Goal: Use online tool/utility: Utilize a website feature to perform a specific function

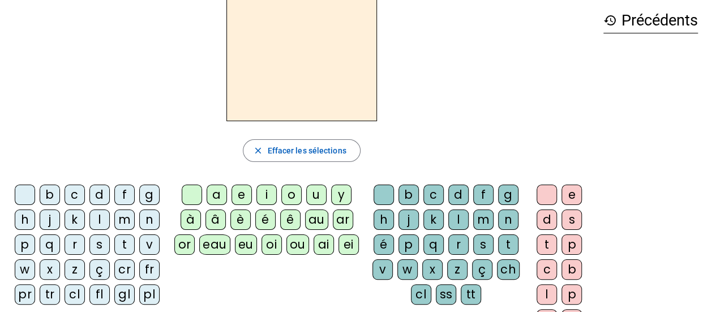
scroll to position [51, 0]
click at [25, 216] on div "h" at bounding box center [25, 219] width 20 height 20
click at [317, 217] on div "au" at bounding box center [316, 219] width 23 height 20
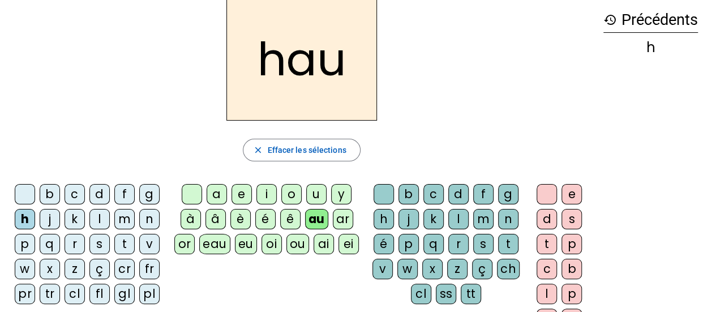
click at [506, 242] on div "t" at bounding box center [508, 244] width 20 height 20
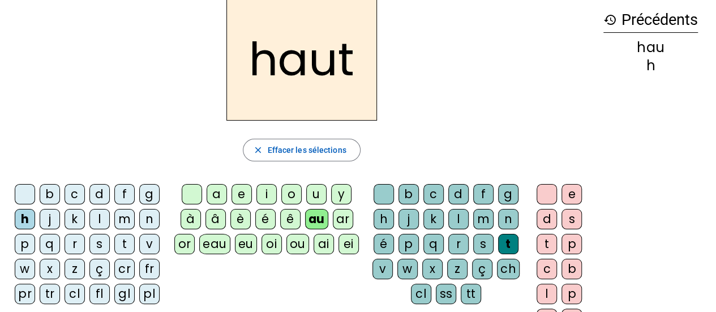
click at [269, 64] on h2 "haut" at bounding box center [301, 59] width 151 height 122
click at [102, 242] on div "s" at bounding box center [99, 244] width 20 height 20
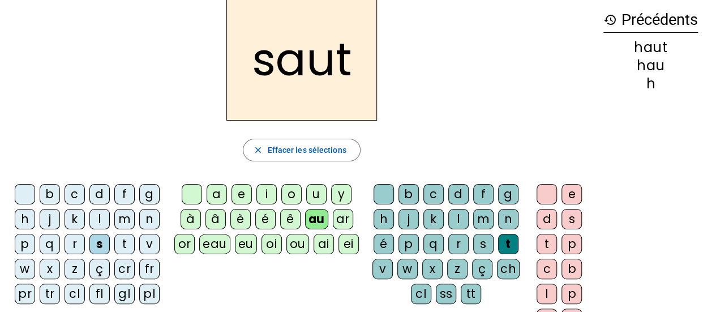
click at [123, 193] on div "f" at bounding box center [124, 194] width 20 height 20
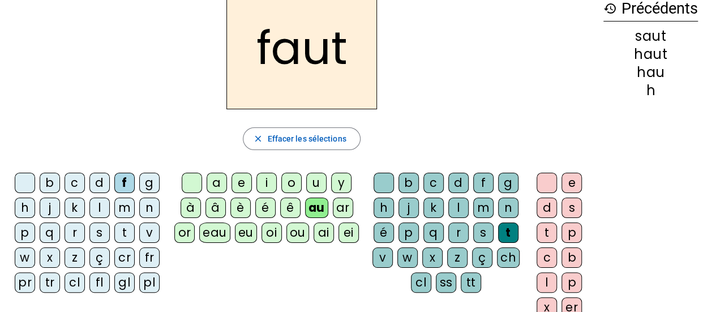
scroll to position [65, 0]
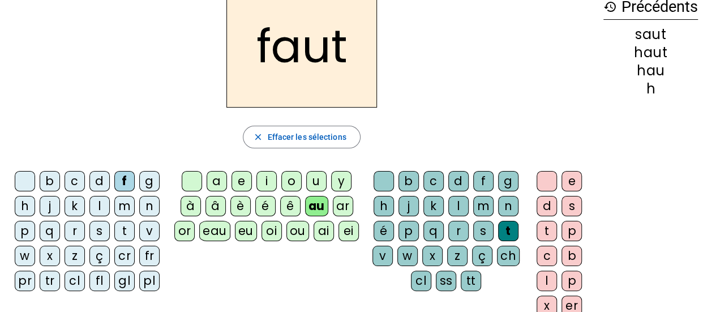
click at [570, 181] on div "e" at bounding box center [571, 181] width 20 height 20
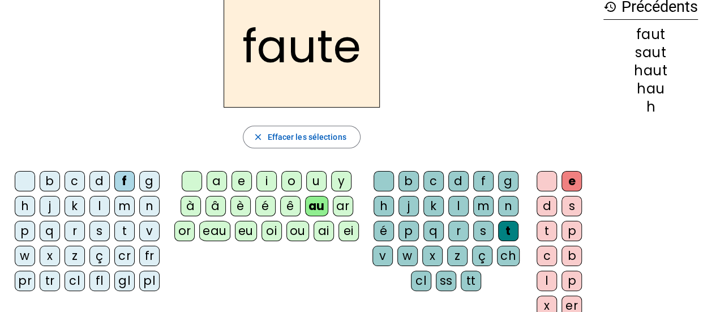
click at [569, 180] on div "e" at bounding box center [571, 181] width 20 height 20
click at [98, 225] on div "s" at bounding box center [99, 231] width 20 height 20
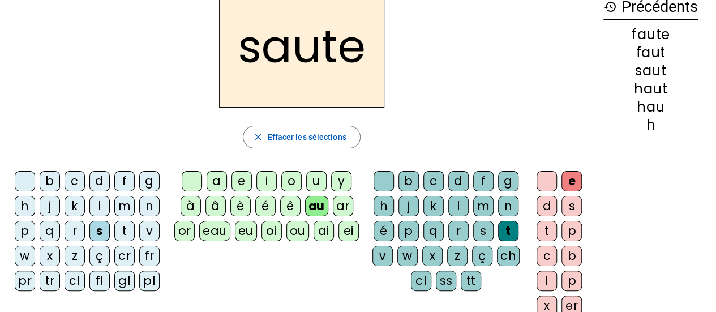
click at [26, 208] on div "h" at bounding box center [25, 206] width 20 height 20
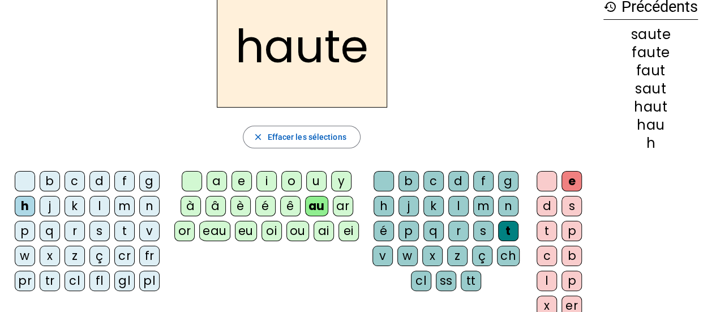
click at [122, 182] on div "f" at bounding box center [124, 181] width 20 height 20
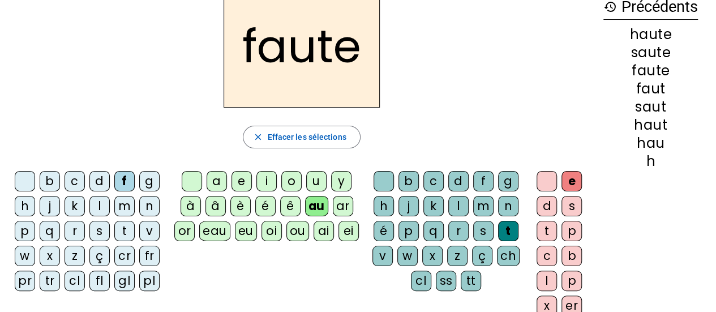
click at [507, 205] on div "n" at bounding box center [508, 206] width 20 height 20
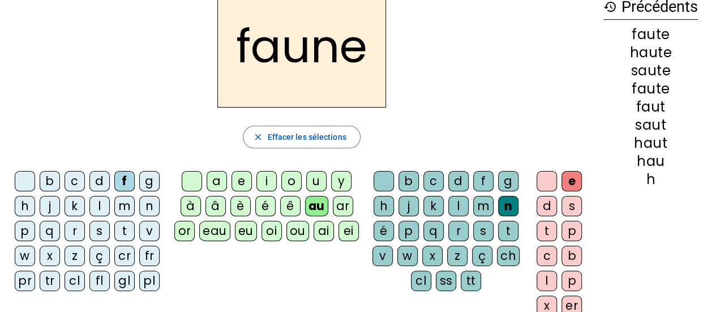
click at [268, 181] on div "i" at bounding box center [266, 181] width 20 height 20
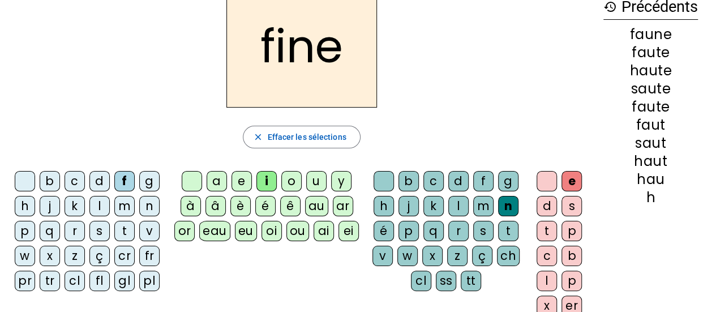
click at [449, 205] on div "l" at bounding box center [458, 206] width 20 height 20
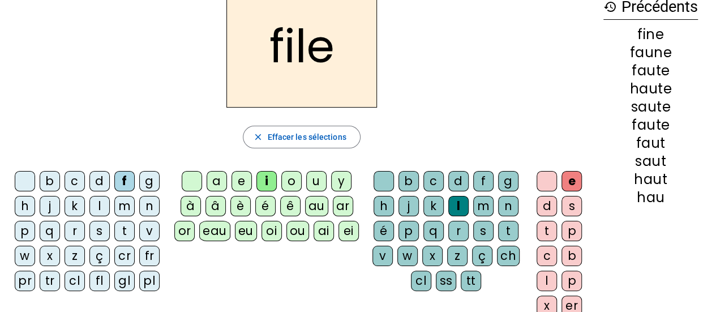
click at [52, 181] on div "b" at bounding box center [50, 181] width 20 height 20
